Goal: Transaction & Acquisition: Purchase product/service

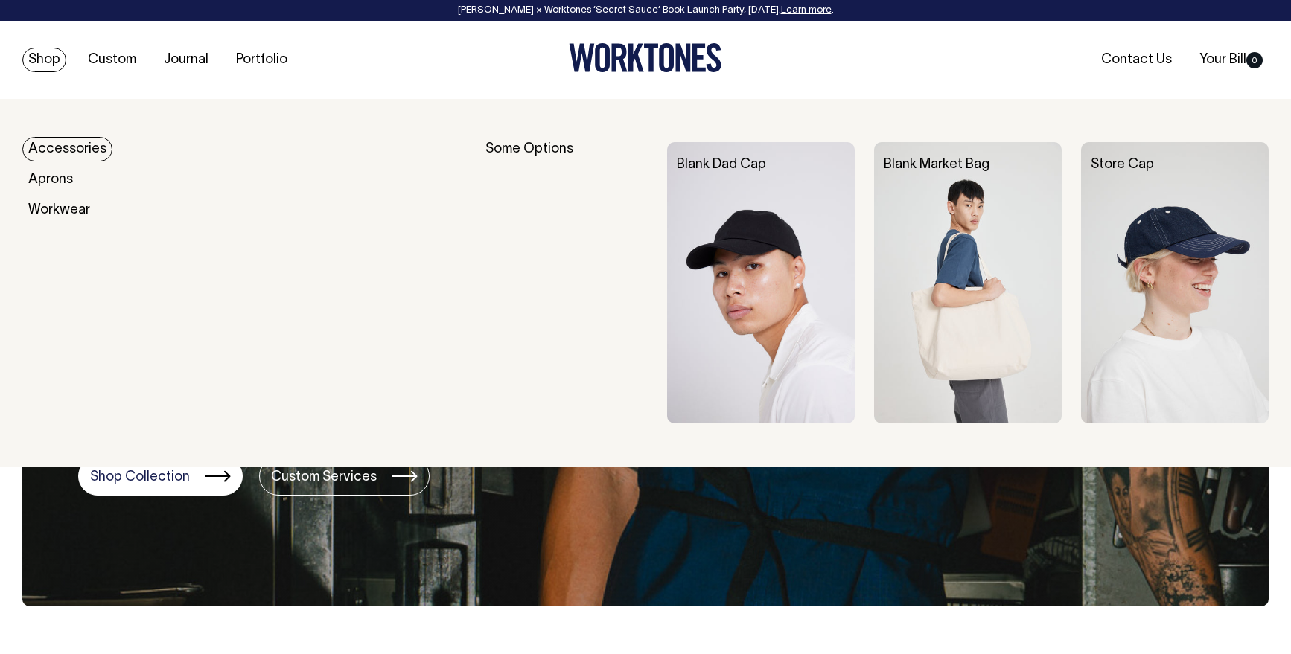
click at [50, 156] on link "Accessories" at bounding box center [67, 149] width 90 height 25
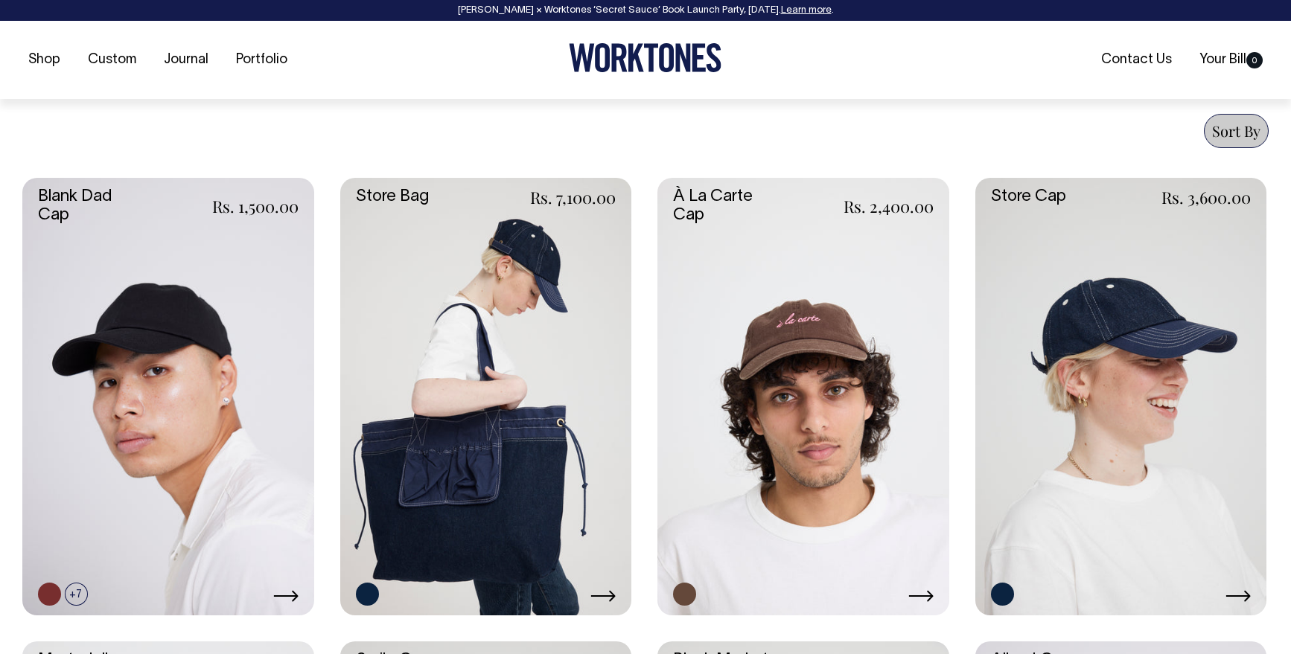
scroll to position [563, 0]
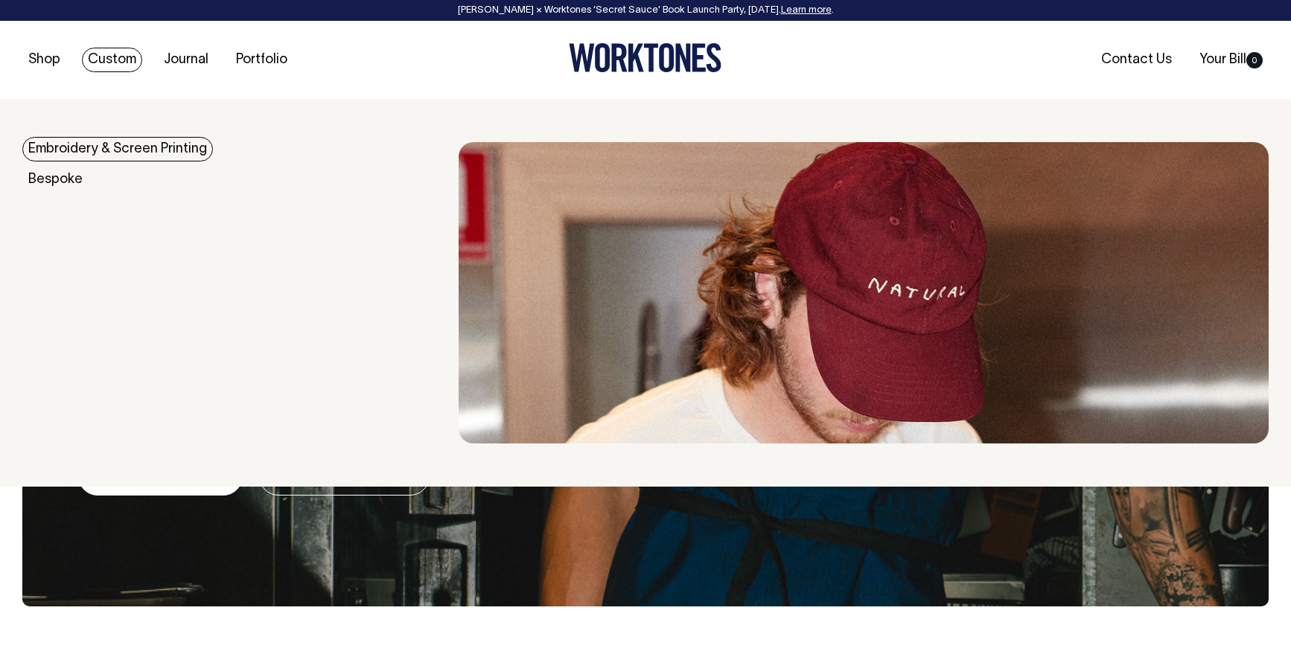
click at [109, 60] on link "Custom" at bounding box center [112, 60] width 60 height 25
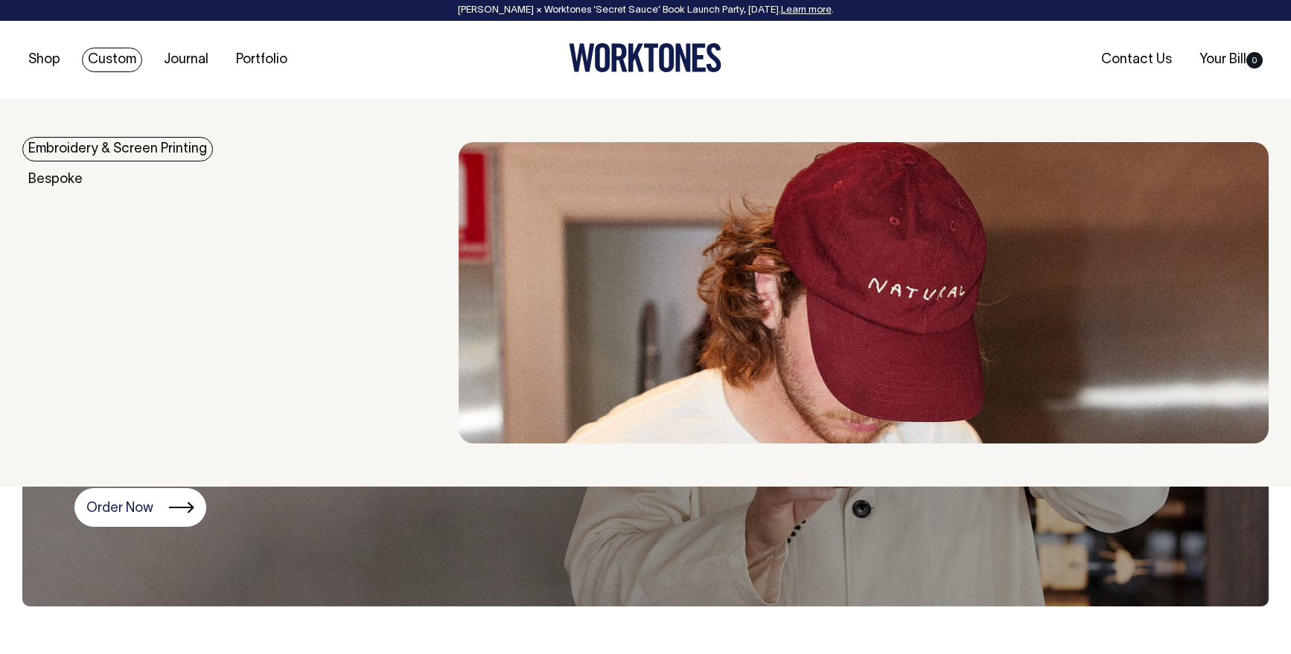
click at [85, 151] on link "Embroidery & Screen Printing" at bounding box center [117, 149] width 191 height 25
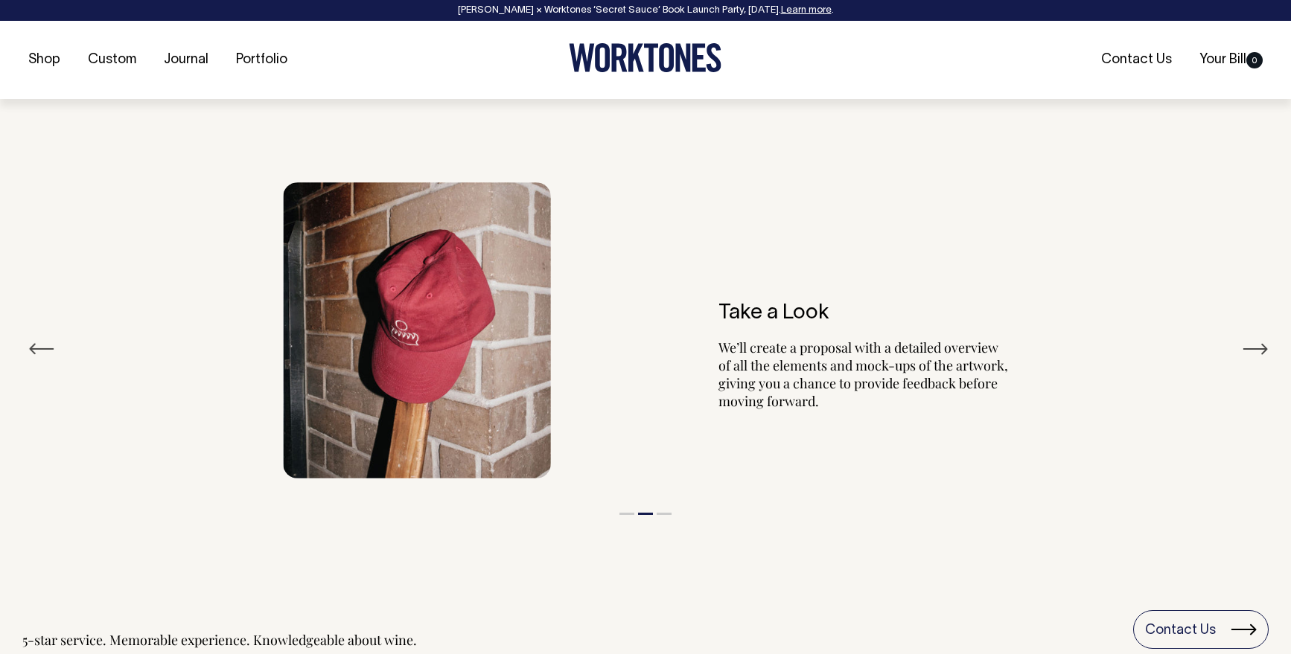
scroll to position [1740, 0]
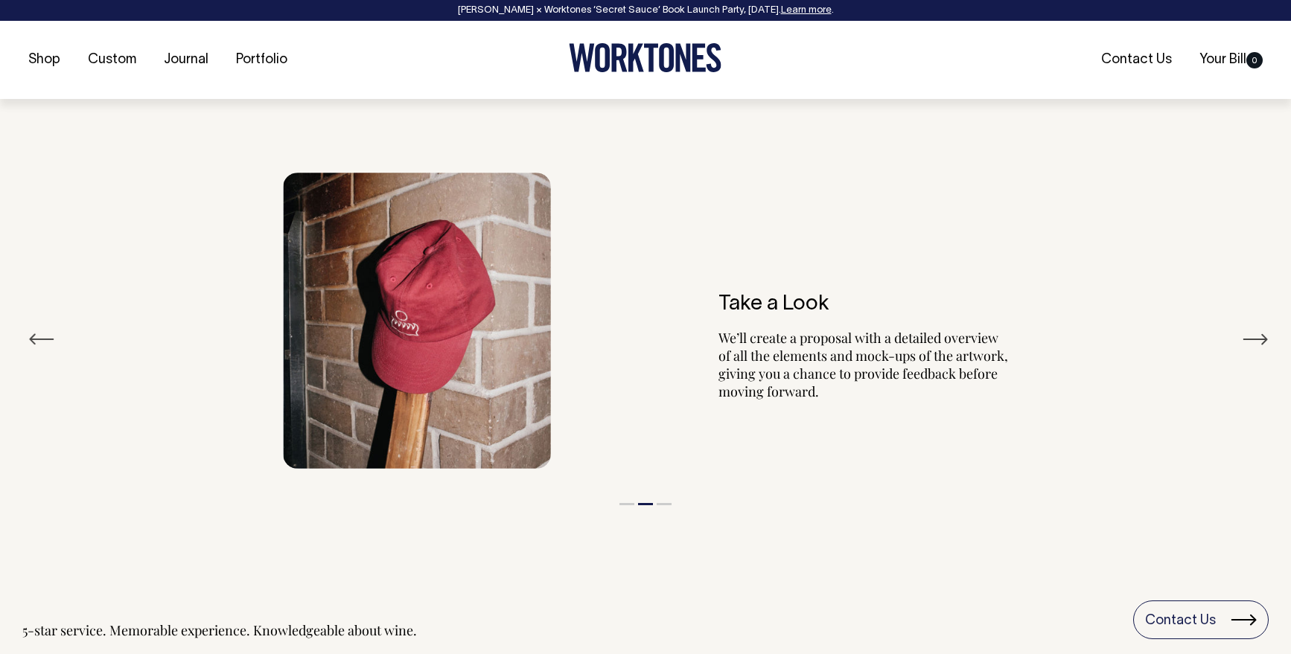
click at [1259, 337] on button "Next" at bounding box center [1255, 339] width 27 height 22
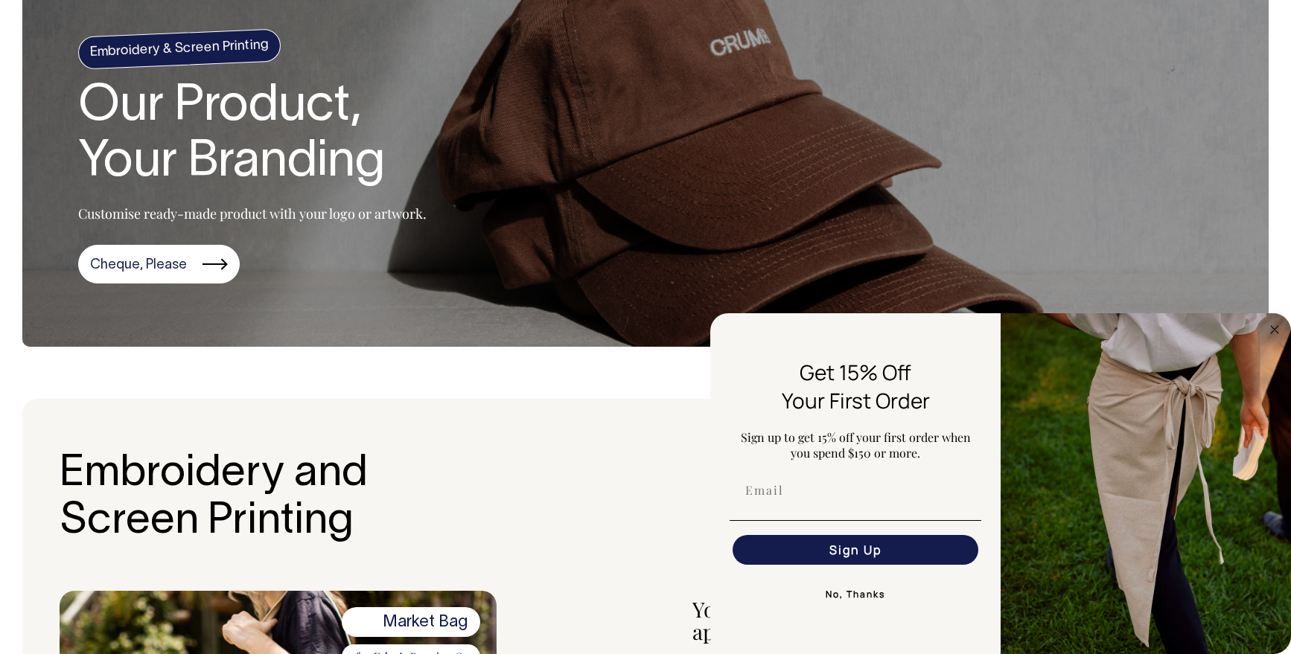
scroll to position [0, 0]
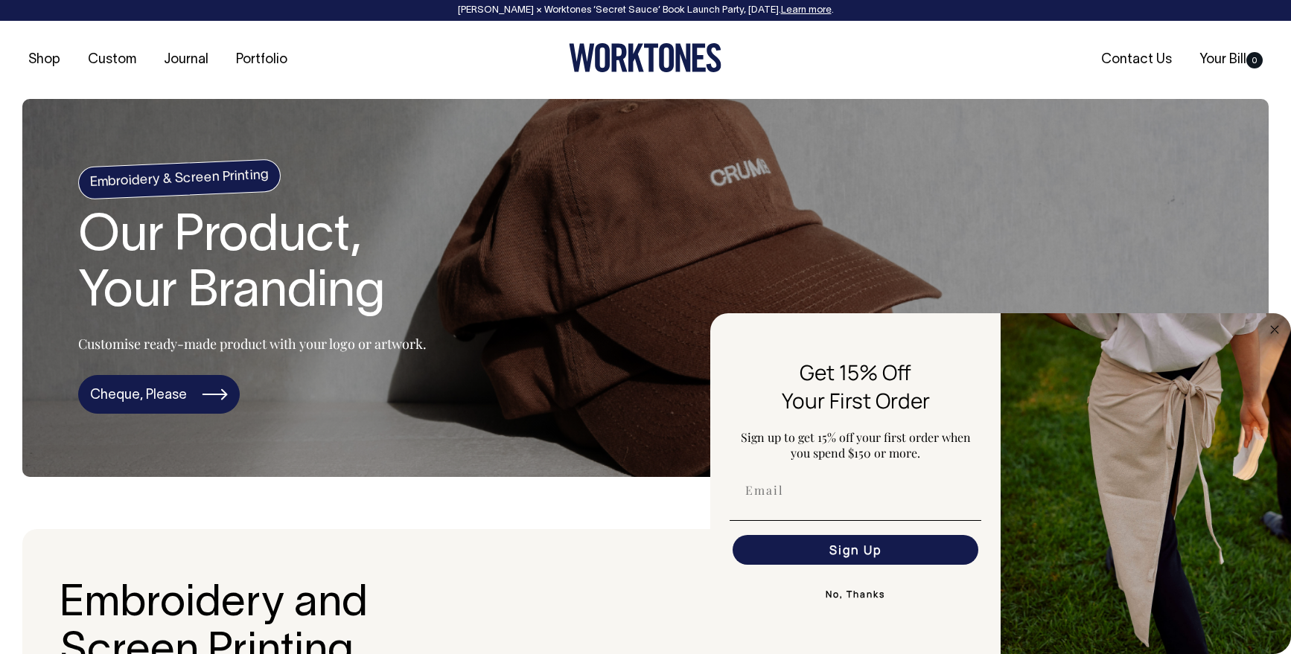
click at [138, 403] on link "Cheque, Please" at bounding box center [159, 394] width 162 height 39
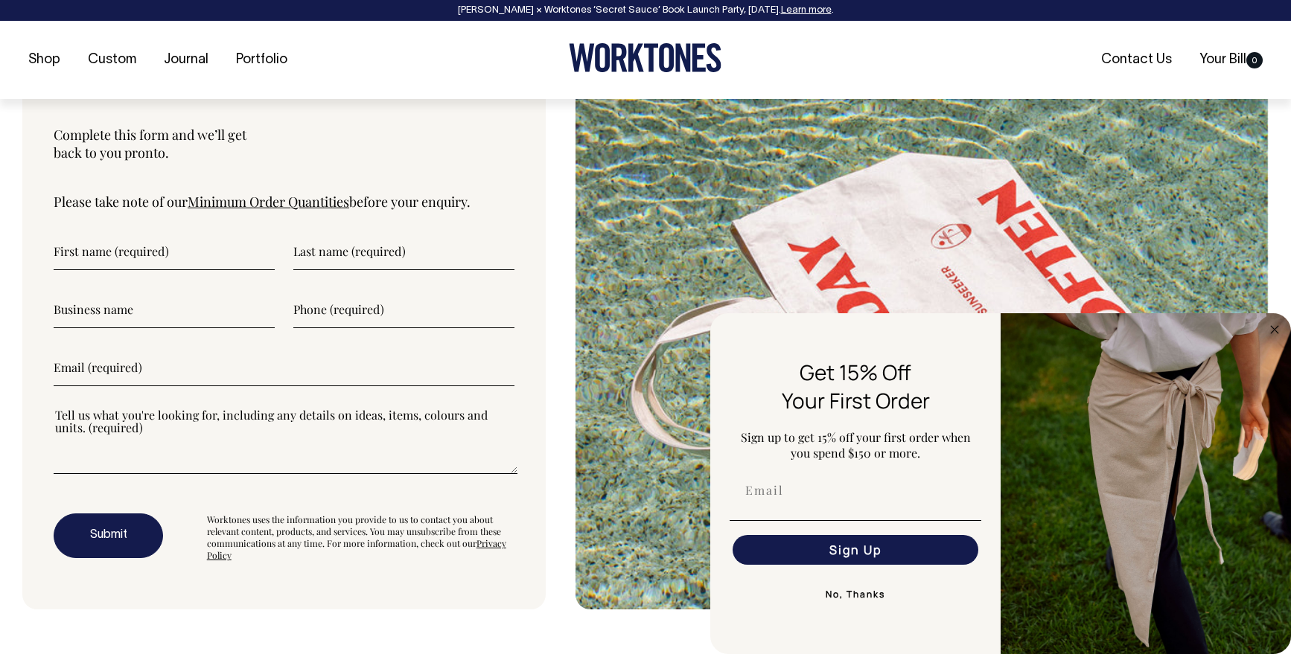
scroll to position [3945, 0]
click at [308, 191] on link "Minimum Order Quantities" at bounding box center [269, 200] width 162 height 18
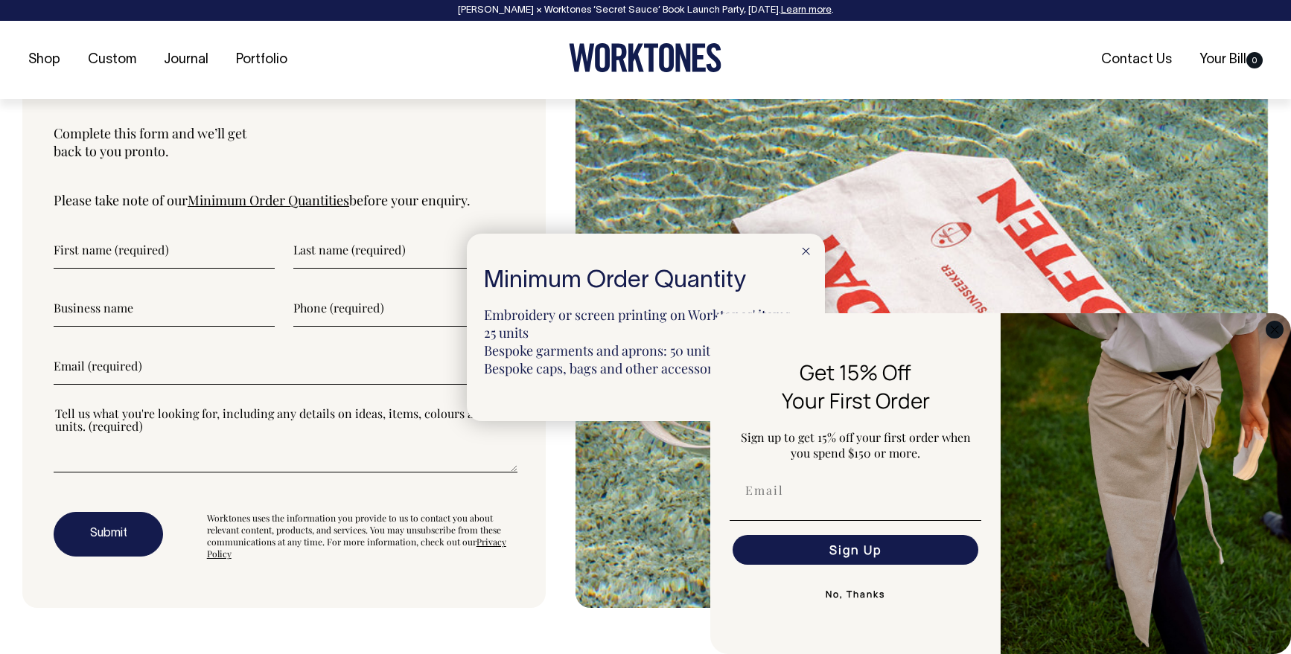
click at [1276, 330] on circle "Close dialog" at bounding box center [1274, 329] width 17 height 17
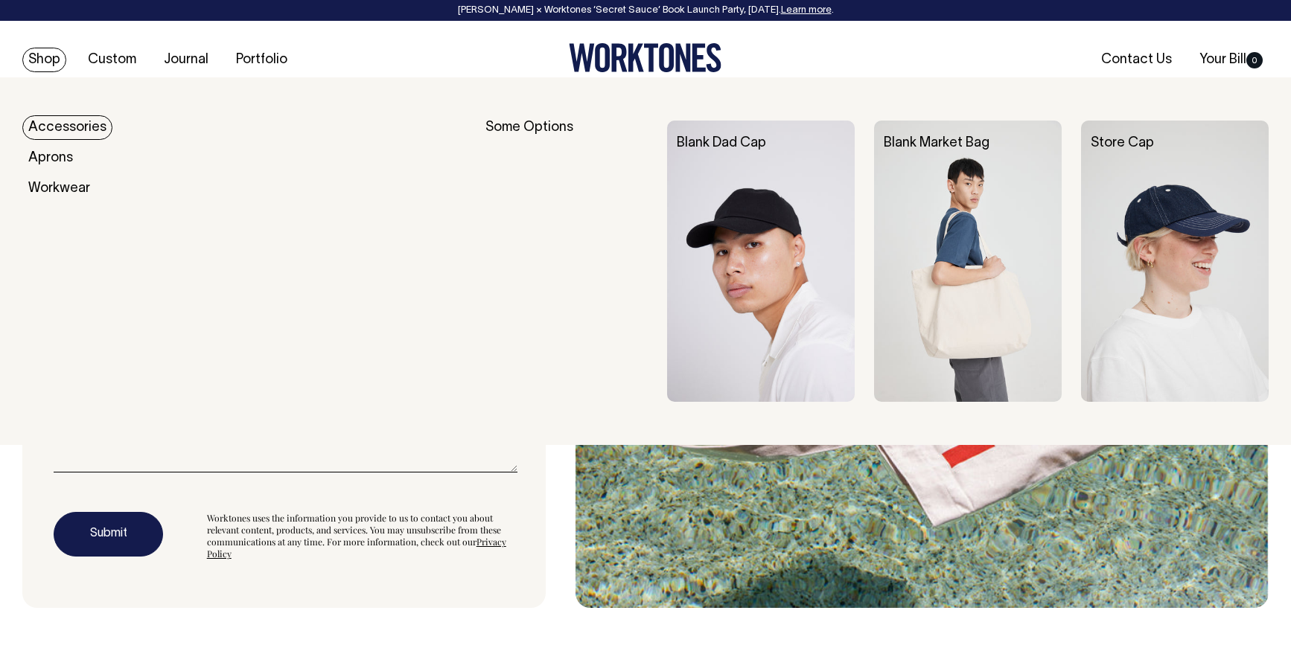
click at [71, 123] on link "Accessories" at bounding box center [67, 127] width 90 height 25
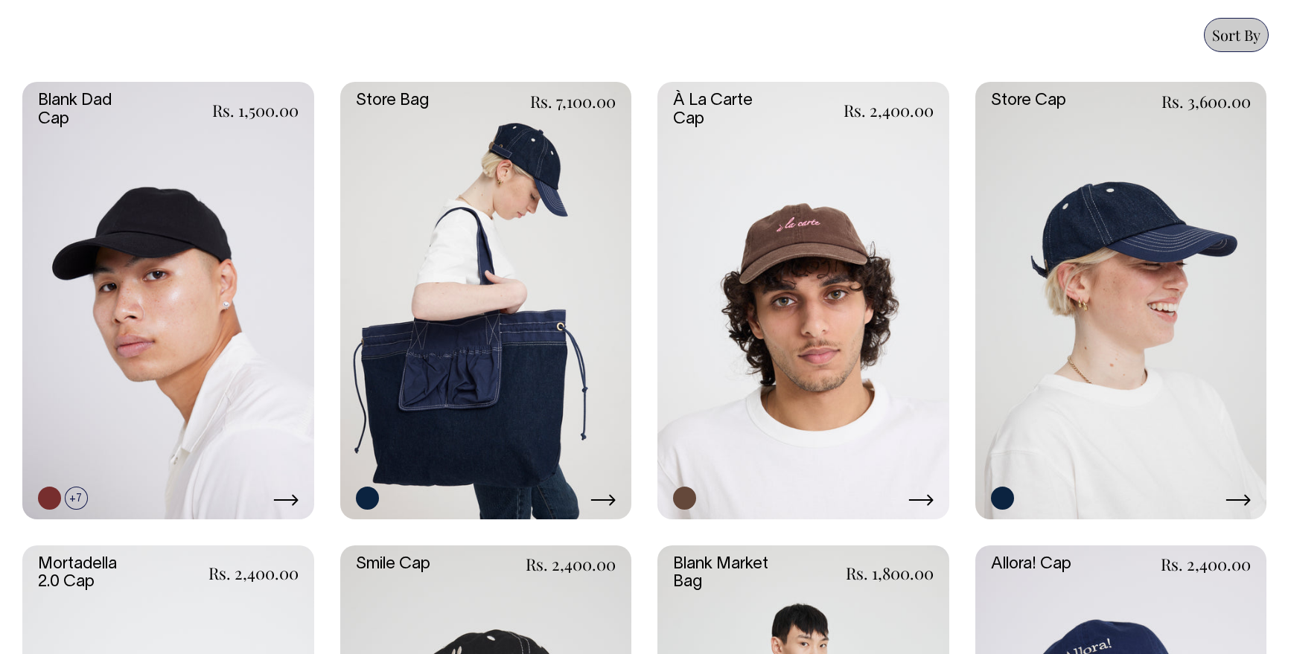
scroll to position [656, 0]
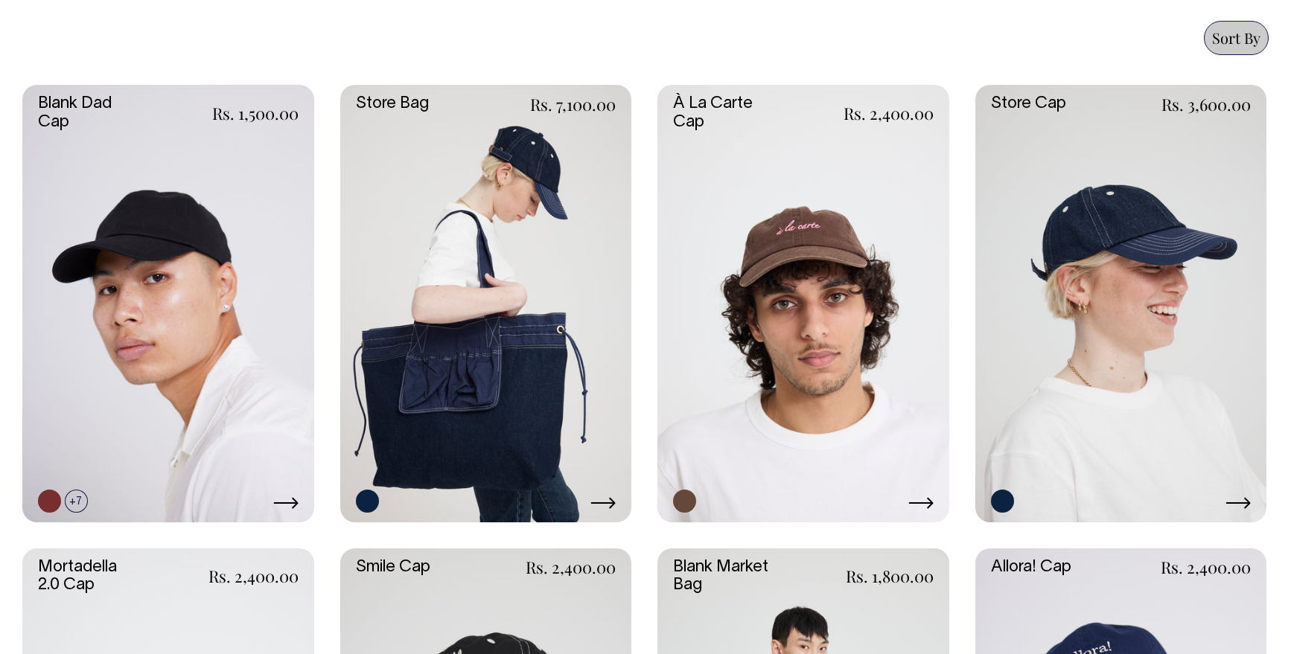
click at [845, 276] on link at bounding box center [803, 303] width 292 height 437
